Goal: Task Accomplishment & Management: Manage account settings

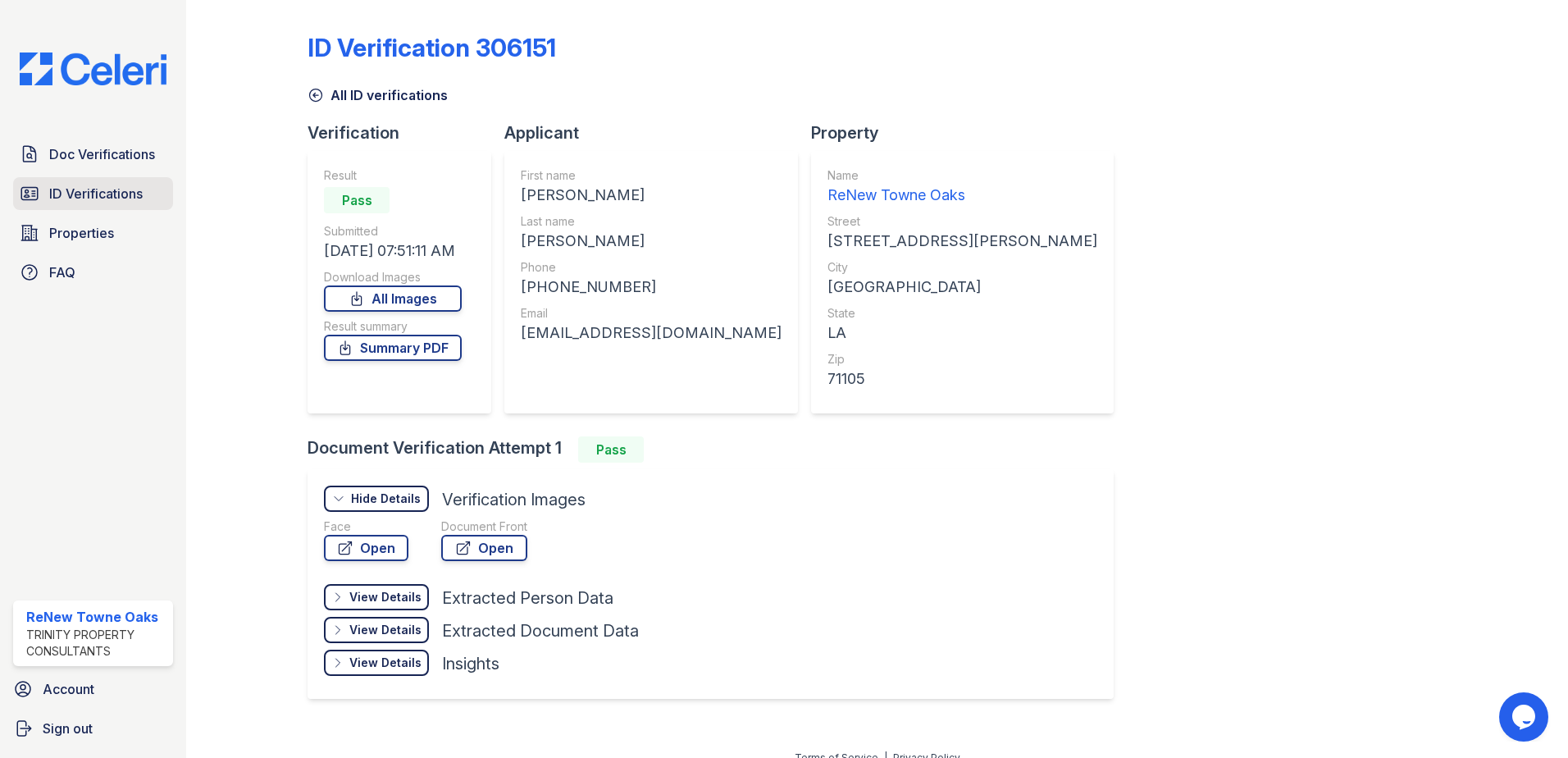
click at [85, 181] on link "ID Verifications" at bounding box center [92, 194] width 160 height 33
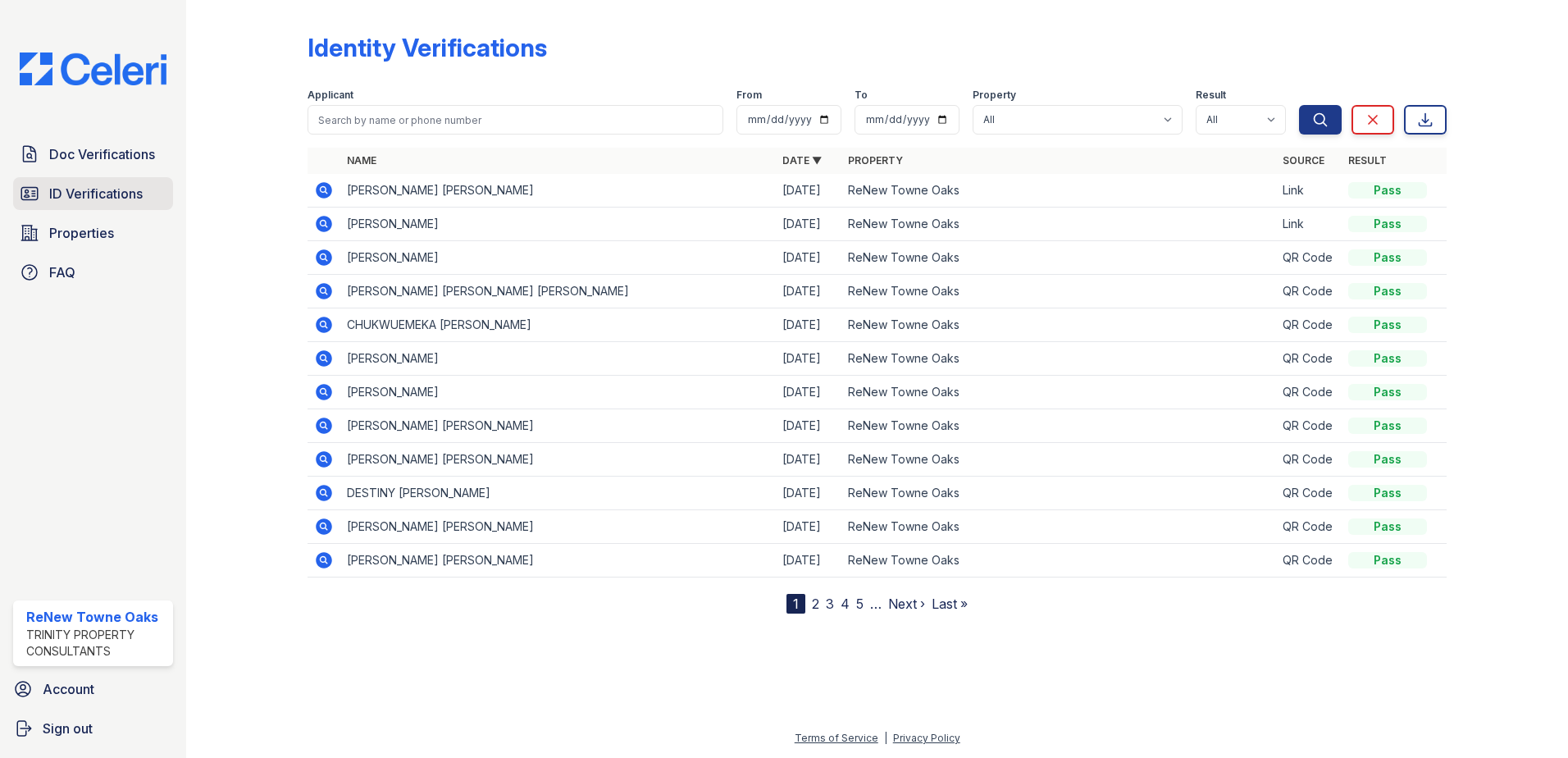
click at [131, 200] on span "ID Verifications" at bounding box center [96, 194] width 93 height 20
click at [108, 200] on span "ID Verifications" at bounding box center [96, 194] width 93 height 20
click at [107, 188] on span "ID Verifications" at bounding box center [96, 194] width 93 height 20
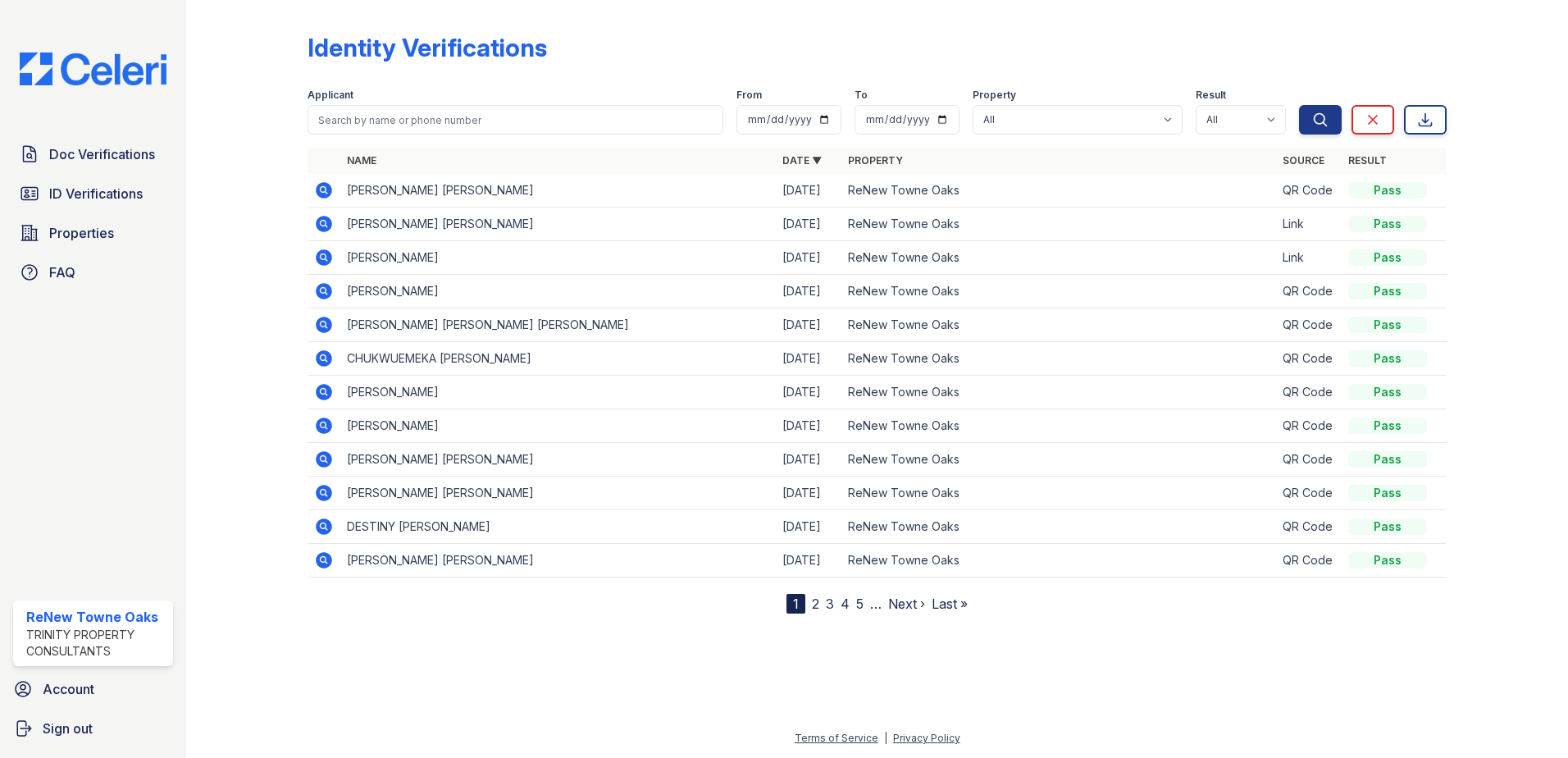
click at [322, 188] on icon at bounding box center [322, 188] width 4 height 4
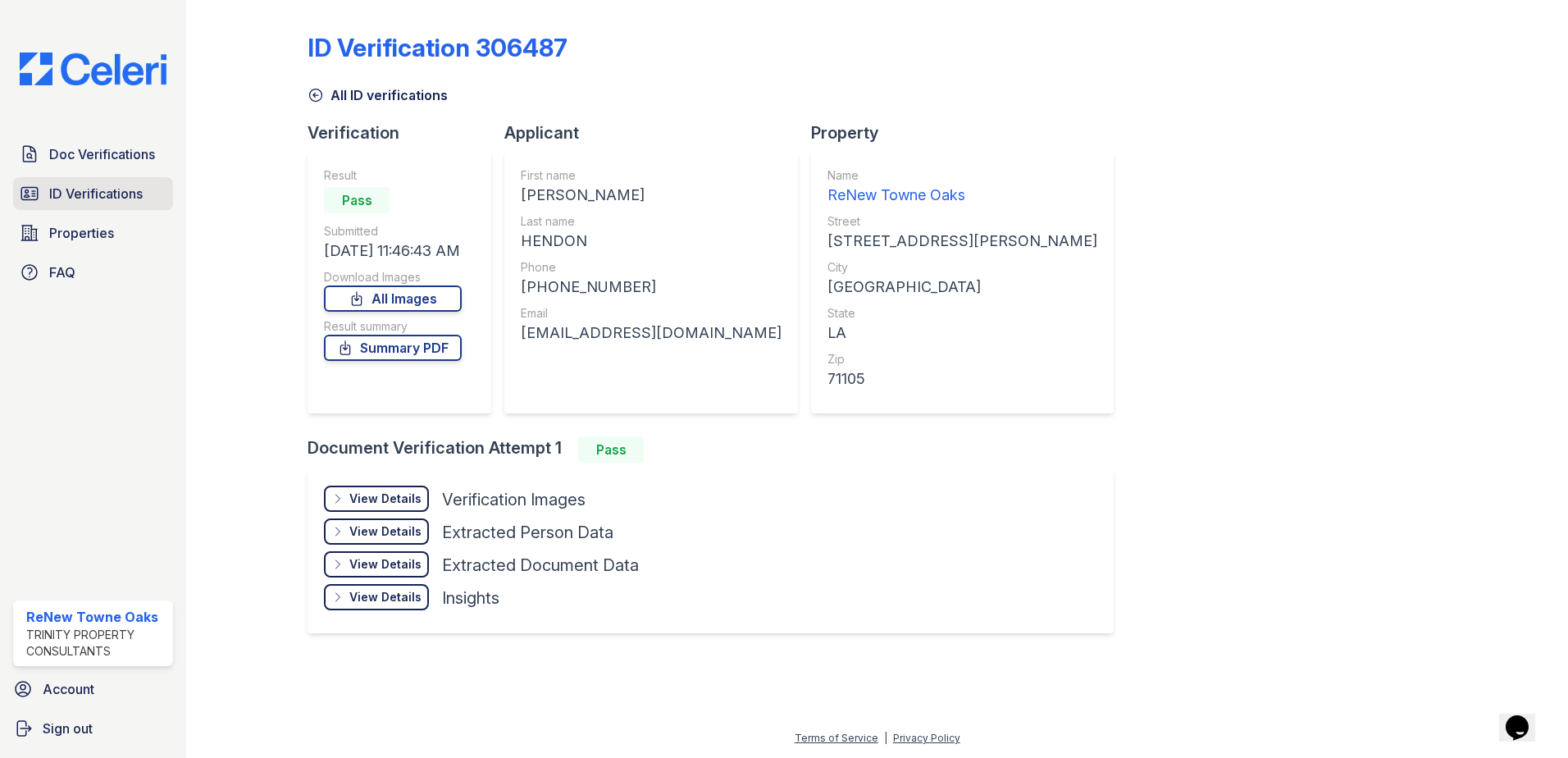
click at [71, 201] on span "ID Verifications" at bounding box center [96, 194] width 93 height 20
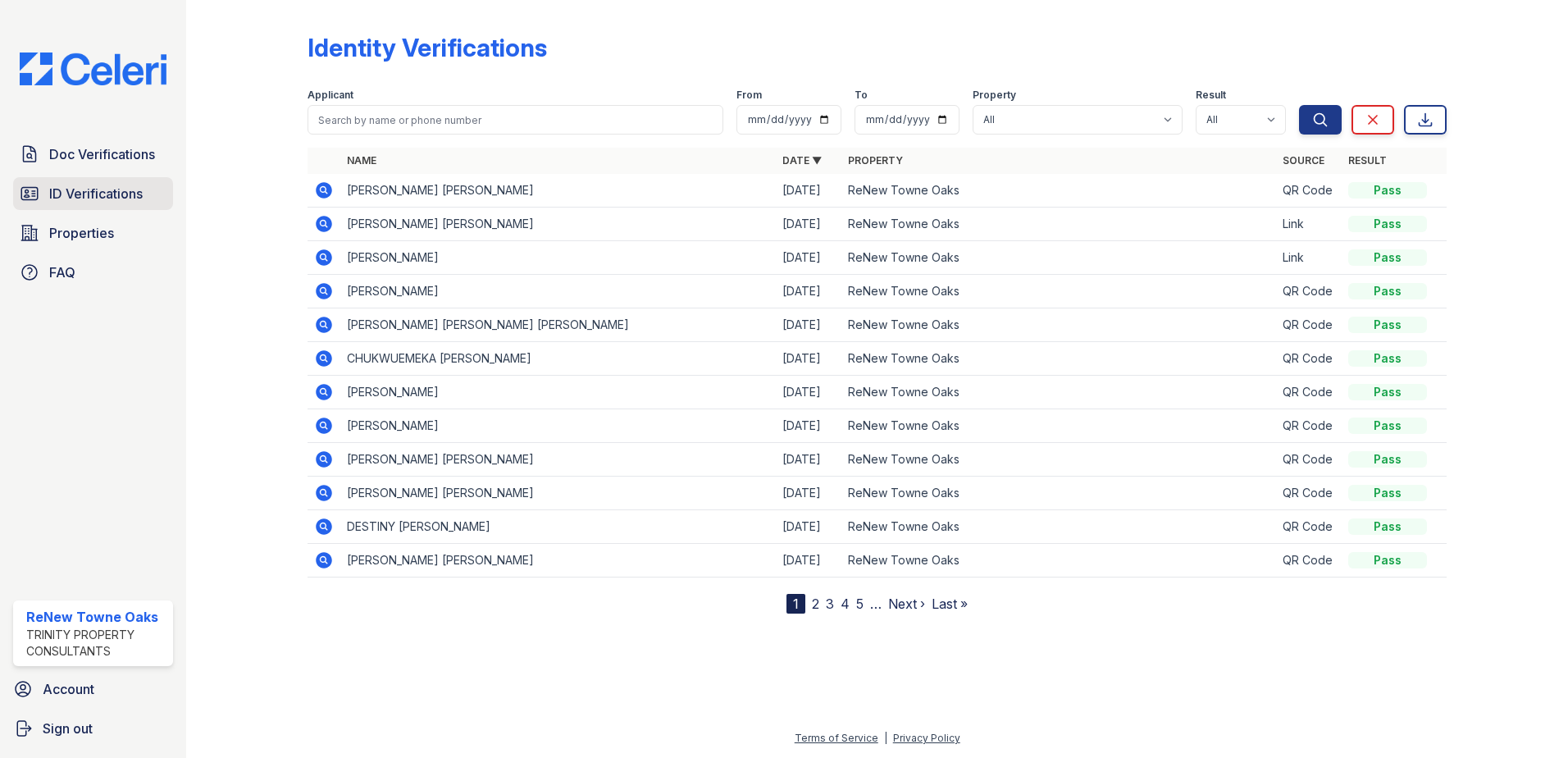
click at [105, 182] on link "ID Verifications" at bounding box center [92, 194] width 160 height 33
click at [136, 197] on span "ID Verifications" at bounding box center [96, 194] width 93 height 20
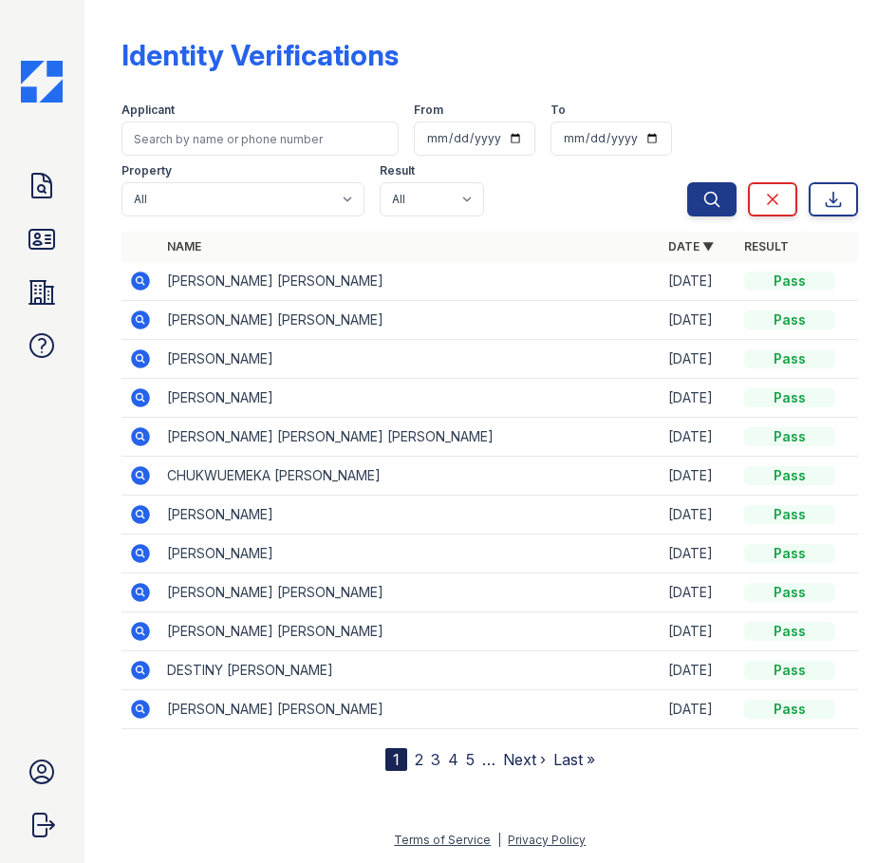
click at [59, 708] on div "Doc Verifications ID Verifications Properties FAQ ReNew Towne Oaks Trinity Prop…" at bounding box center [42, 431] width 84 height 863
click at [44, 236] on icon at bounding box center [42, 239] width 30 height 30
click at [41, 239] on icon at bounding box center [42, 239] width 30 height 30
